Goal: Task Accomplishment & Management: Complete application form

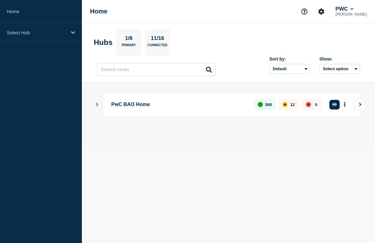
click at [97, 106] on icon "Show Connected Hubs" at bounding box center [97, 104] width 2 height 3
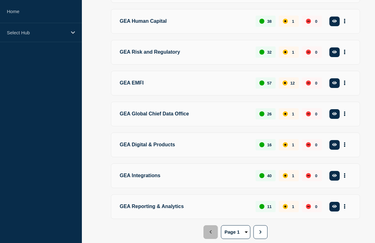
scroll to position [209, 0]
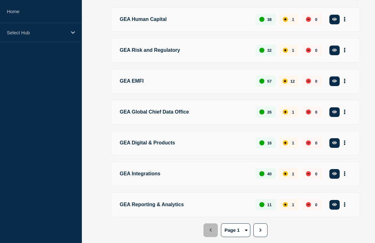
click at [140, 149] on p "GEA Digital & Products" at bounding box center [184, 144] width 129 height 12
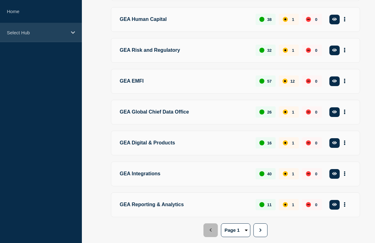
click at [74, 30] on icon at bounding box center [73, 32] width 4 height 5
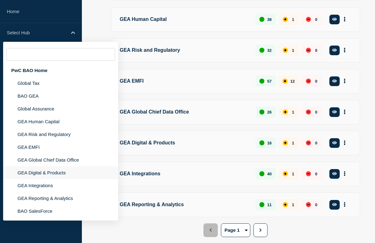
click at [25, 179] on li "GEA Digital & Products" at bounding box center [60, 173] width 115 height 13
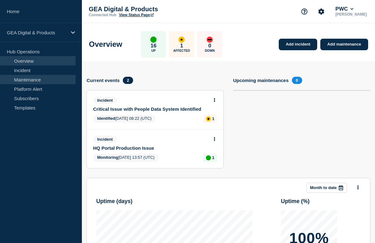
click at [30, 79] on link "Maintenance" at bounding box center [38, 79] width 76 height 9
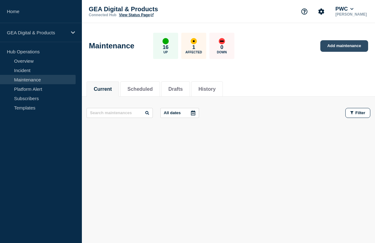
click at [344, 46] on link "Add maintenance" at bounding box center [344, 46] width 48 height 12
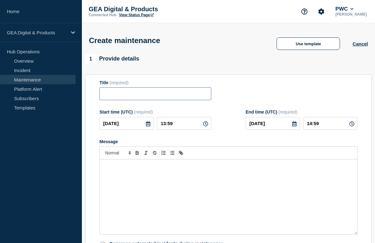
click at [164, 98] on input "Title" at bounding box center [155, 94] width 112 height 13
type input "LucidWorks Fusion Maintenance"
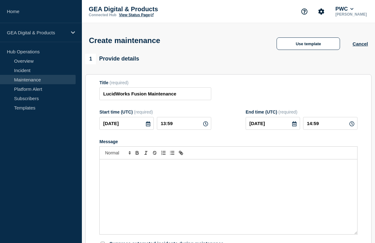
click at [122, 178] on div "Message" at bounding box center [229, 197] width 258 height 75
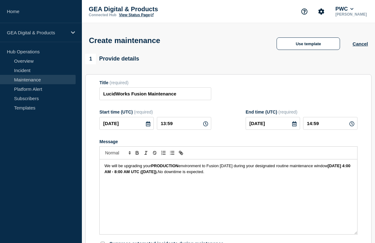
click at [105, 168] on span "We will be upgrading your" at bounding box center [127, 166] width 47 height 5
click at [161, 168] on span "LucidWorks will be upgrading your" at bounding box center [135, 166] width 62 height 5
click at [268, 173] on span "environment to Fusion 5.9.14 during your designated routine maintenance window" at bounding box center [215, 169] width 223 height 10
click at [258, 175] on p "LucidWorks will be upgrading our PRODUCTION environment to Fusion 5.9.14 during…" at bounding box center [228, 169] width 248 height 12
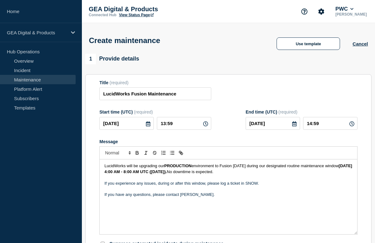
click at [148, 127] on icon at bounding box center [148, 124] width 5 height 5
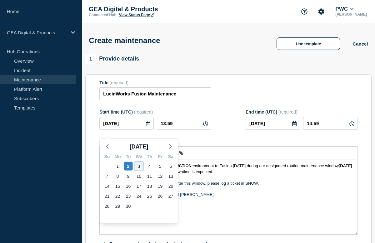
click at [141, 169] on div "3" at bounding box center [139, 166] width 9 height 9
type input "2025-09-03"
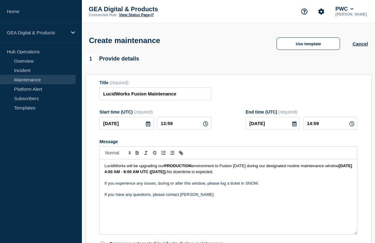
click at [205, 127] on icon at bounding box center [205, 124] width 5 height 5
click at [206, 127] on icon at bounding box center [205, 124] width 5 height 5
click at [182, 128] on input "13:59" at bounding box center [184, 123] width 54 height 13
click at [206, 127] on icon at bounding box center [205, 124] width 5 height 5
click at [175, 129] on input "13:59" at bounding box center [184, 123] width 54 height 13
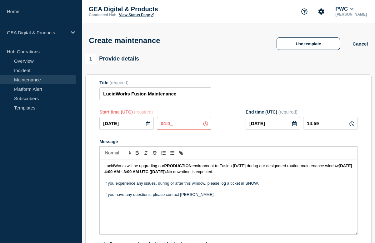
type input "04:00"
type input "05:00"
click at [243, 198] on p "If you have any questions, please contact Stephen Stansfield." at bounding box center [228, 195] width 248 height 6
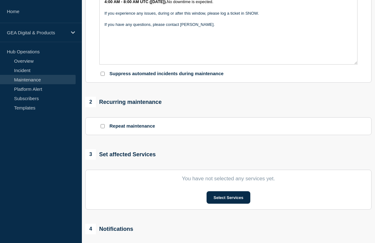
scroll to position [173, 0]
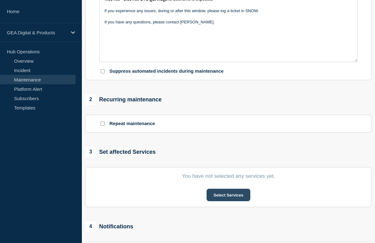
click at [230, 202] on button "Select Services" at bounding box center [228, 195] width 43 height 13
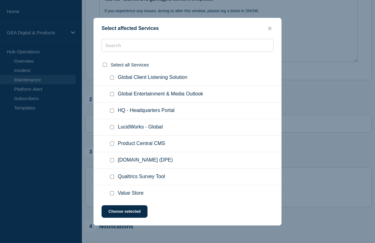
scroll to position [88, 0]
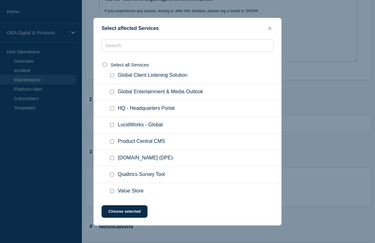
click at [112, 127] on input "LucidWorks - Global checkbox" at bounding box center [112, 125] width 4 height 4
checkbox input "true"
click at [138, 211] on button "Choose selected" at bounding box center [125, 212] width 46 height 13
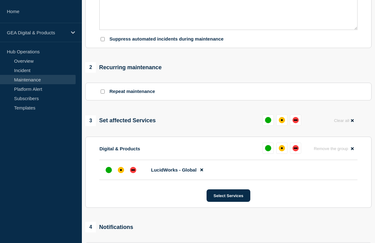
scroll to position [206, 0]
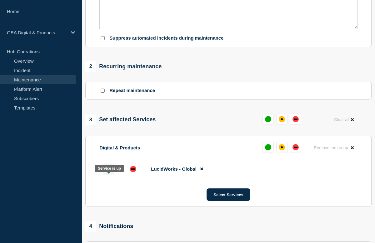
click at [108, 173] on div "up" at bounding box center [109, 169] width 6 height 6
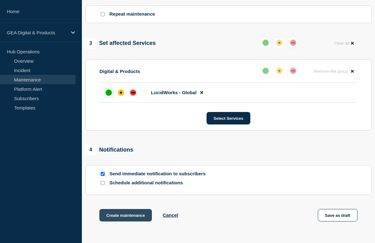
scroll to position [283, 0]
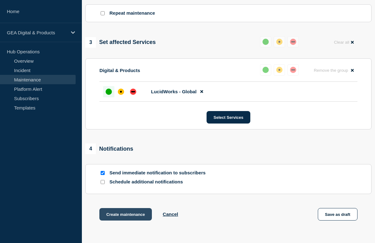
click at [129, 221] on button "Create maintenance" at bounding box center [125, 214] width 53 height 13
